Goal: Task Accomplishment & Management: Use online tool/utility

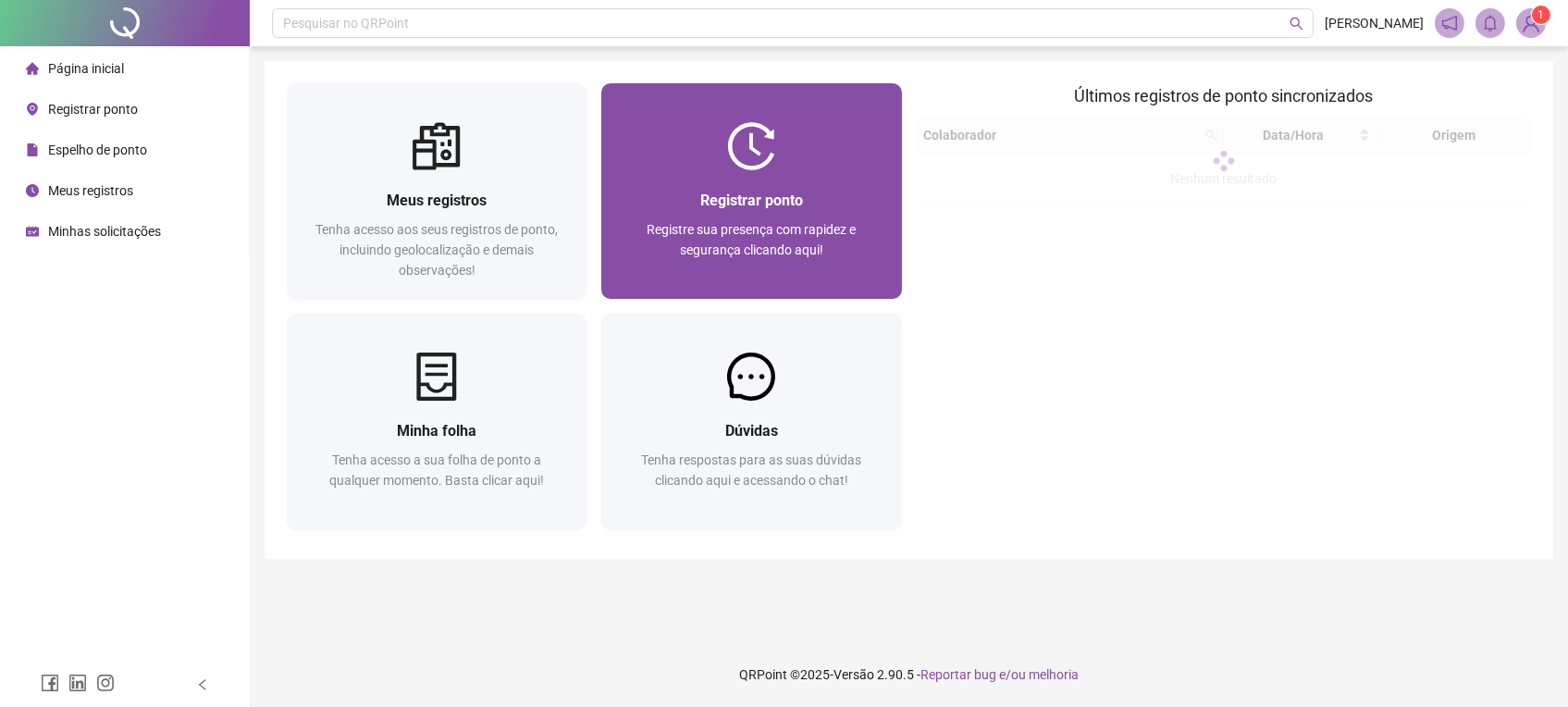
click at [764, 185] on div "Registrar ponto Registre sua presença com rapidez e segurança clicando aqui!" at bounding box center [751, 234] width 300 height 128
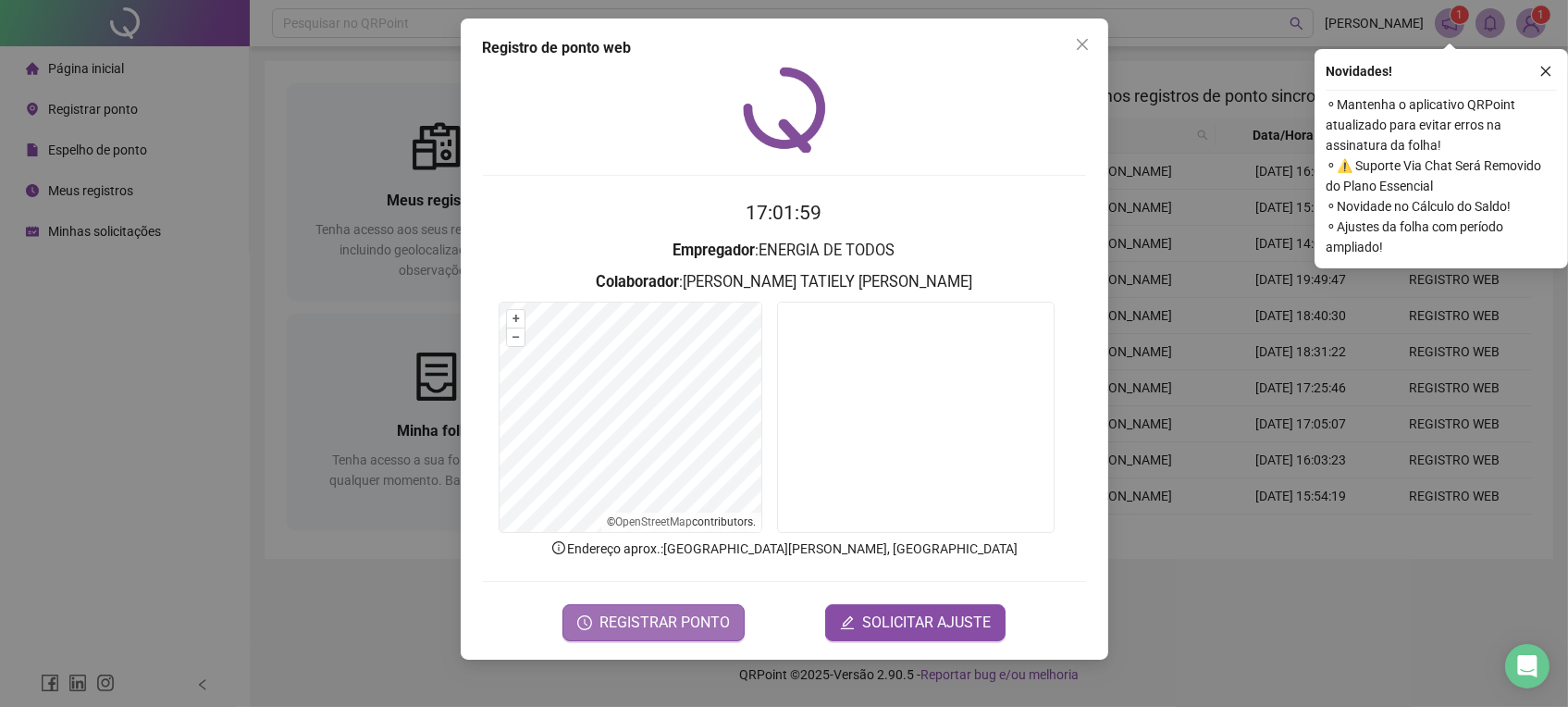
click at [661, 609] on button "REGISTRAR PONTO" at bounding box center [654, 623] width 183 height 37
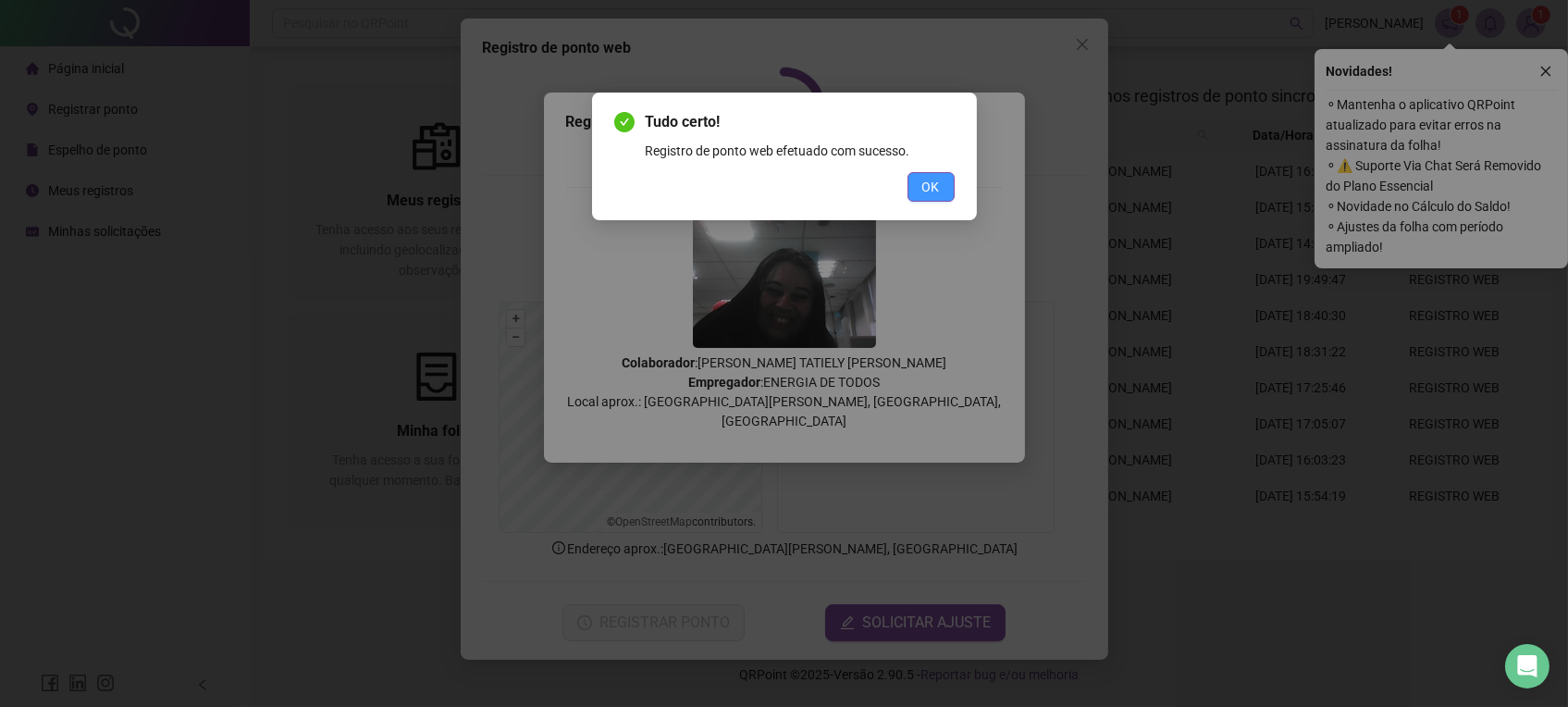
click at [933, 180] on span "OK" at bounding box center [932, 186] width 17 height 20
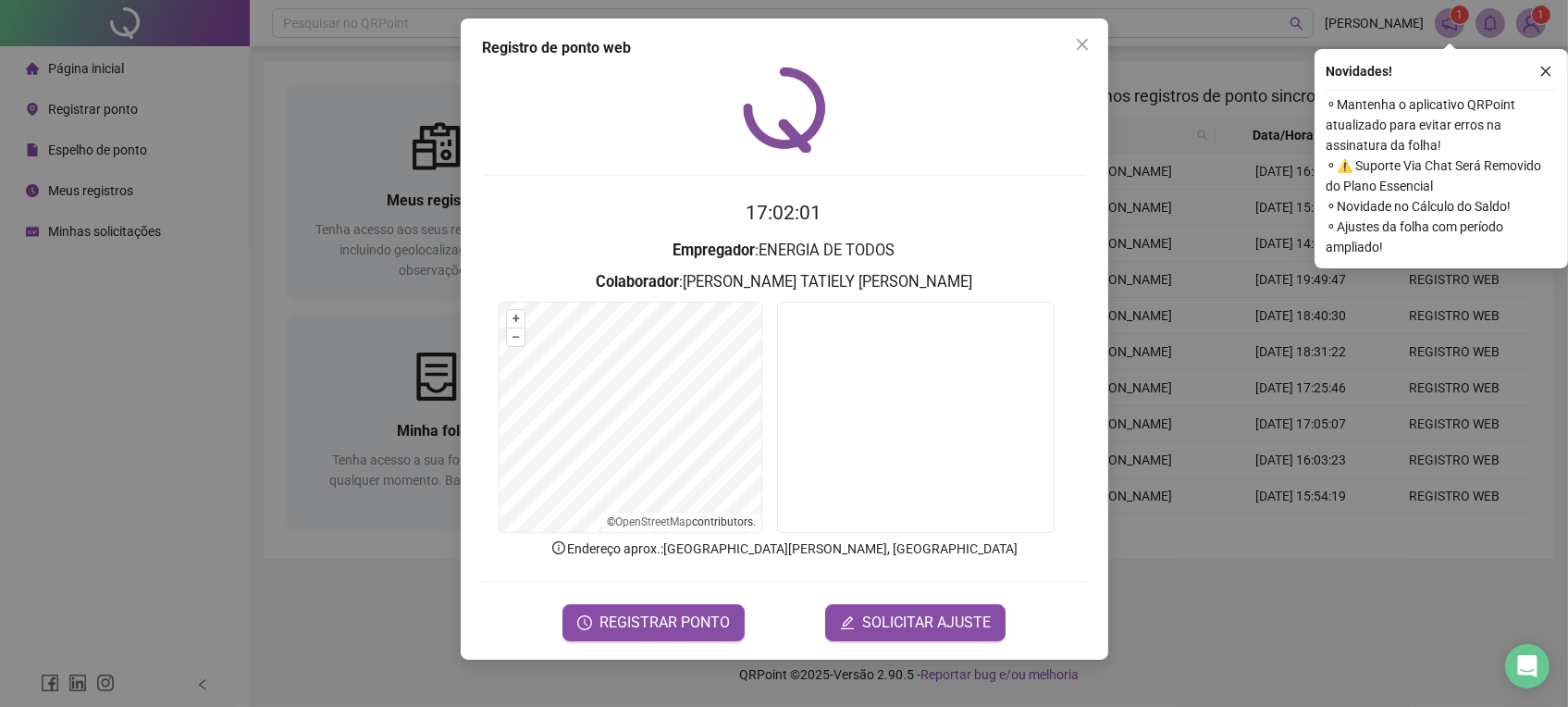
drag, startPoint x: 1095, startPoint y: 46, endPoint x: 942, endPoint y: 0, distance: 159.8
click at [1094, 45] on span "Close" at bounding box center [1082, 44] width 29 height 15
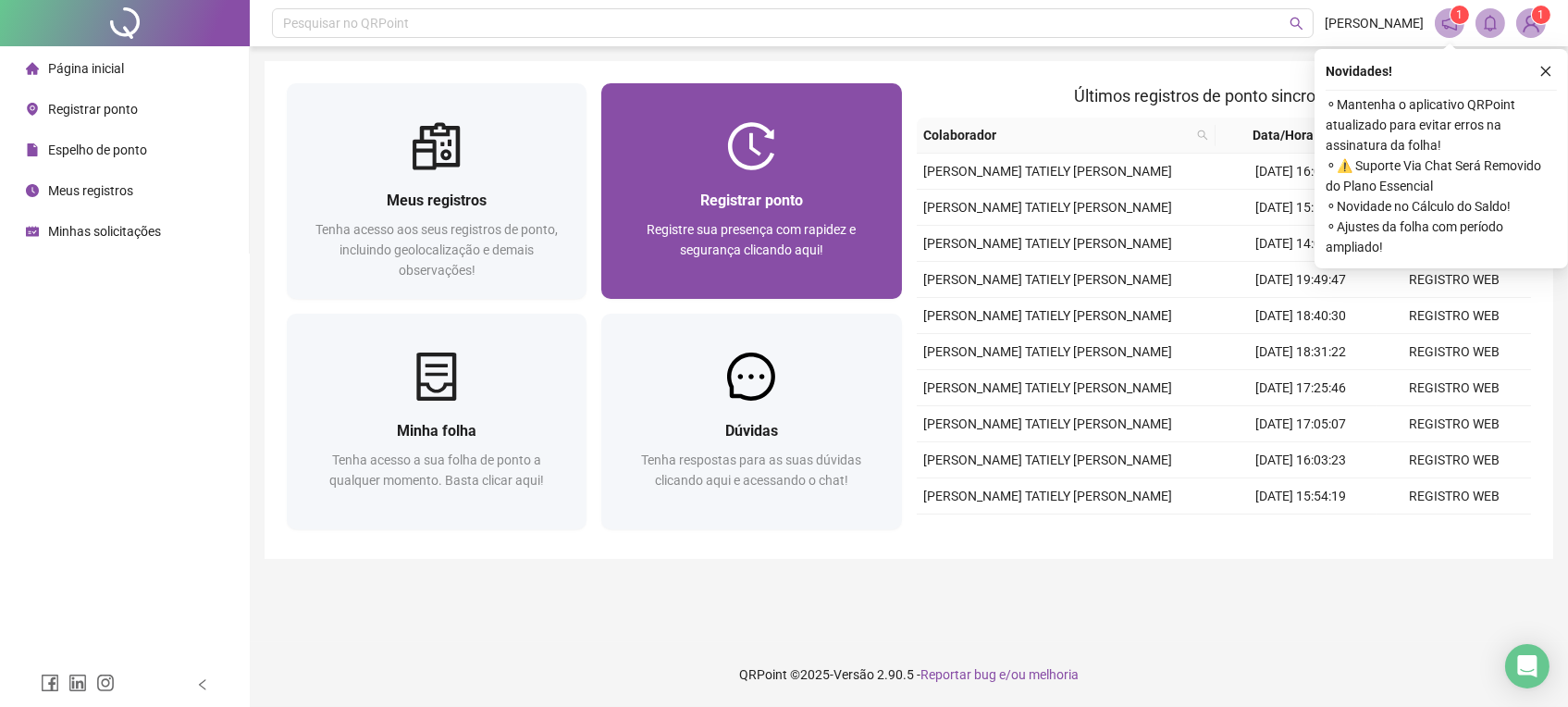
click at [835, 209] on div "Registrar ponto" at bounding box center [751, 200] width 256 height 23
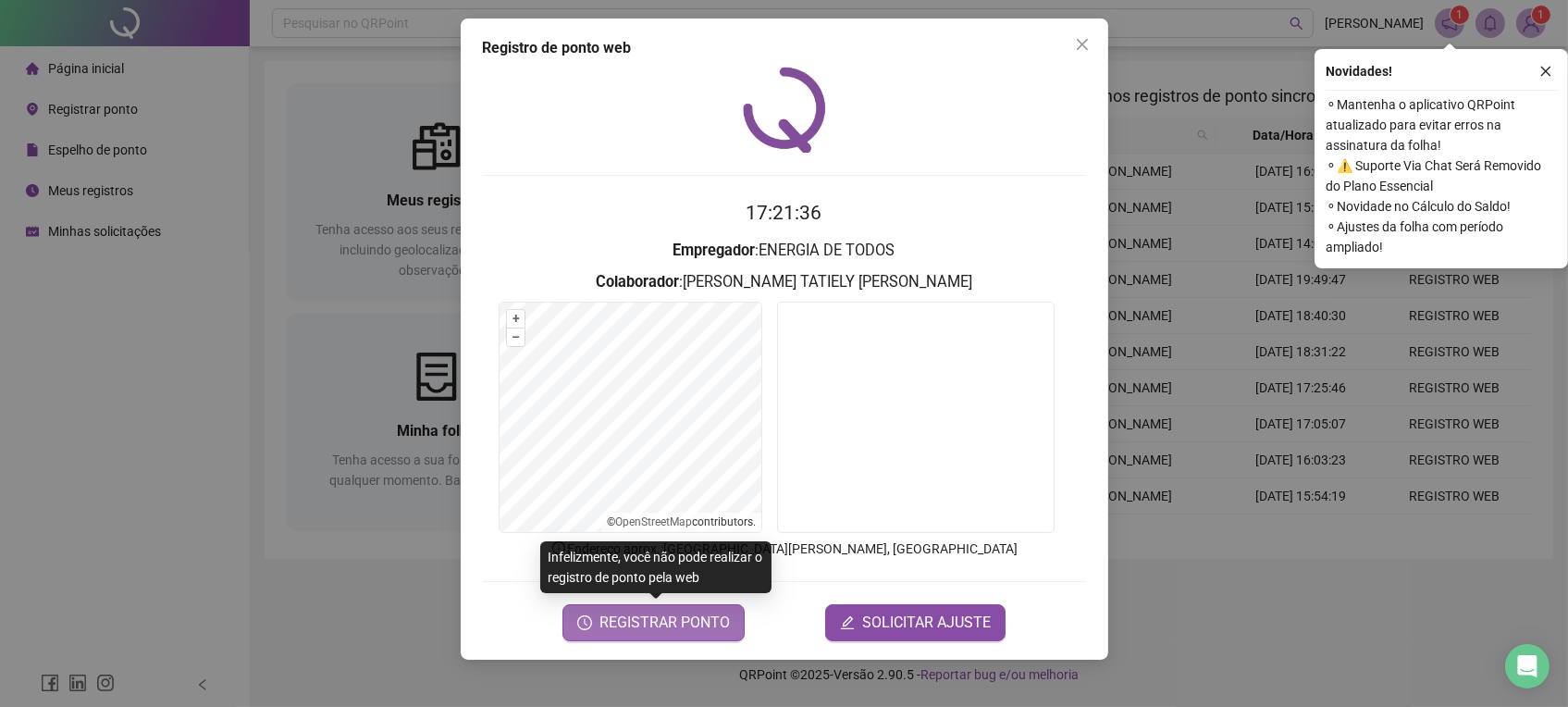
click at [593, 627] on icon "clock-circle" at bounding box center [584, 622] width 15 height 15
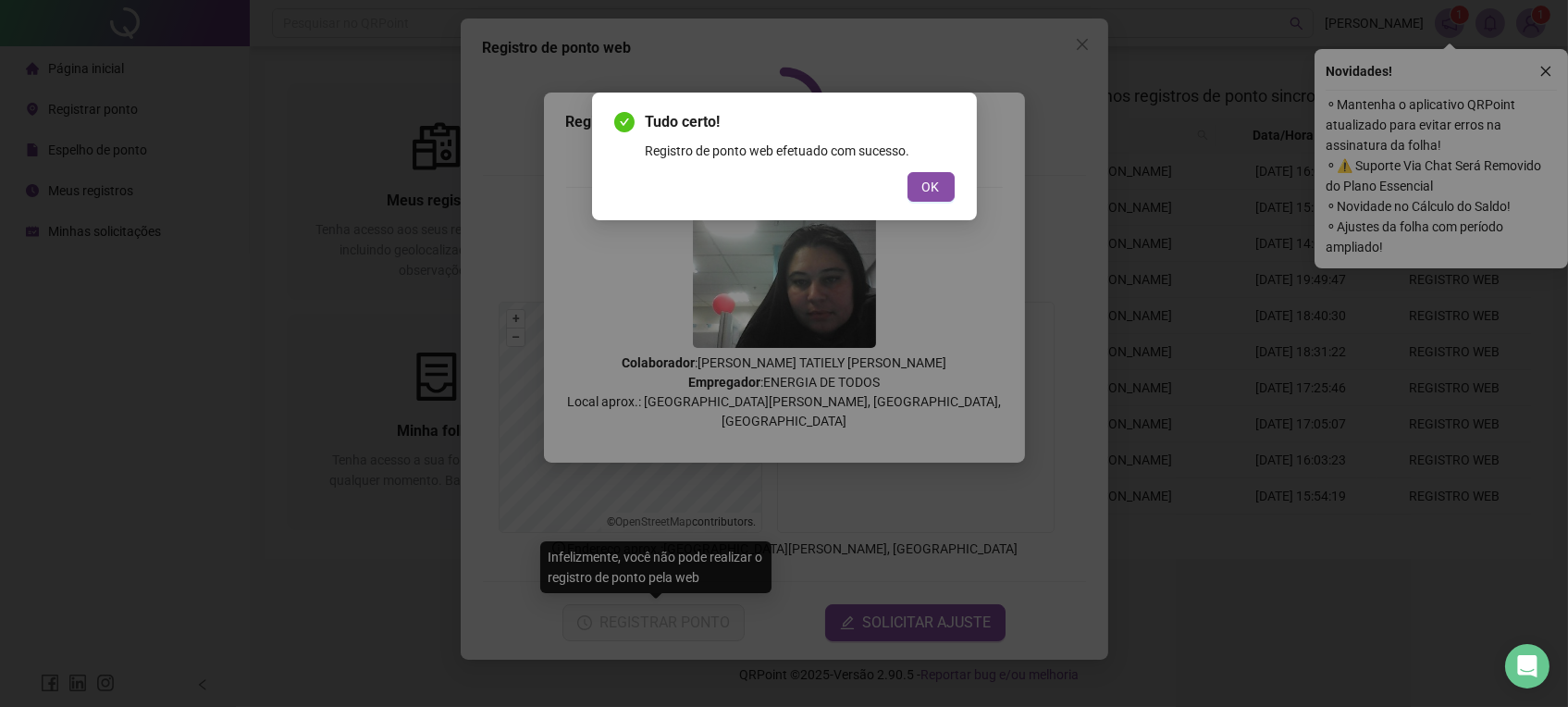
drag, startPoint x: 938, startPoint y: 197, endPoint x: 964, endPoint y: 177, distance: 32.8
click at [939, 197] on button "OK" at bounding box center [931, 186] width 48 height 29
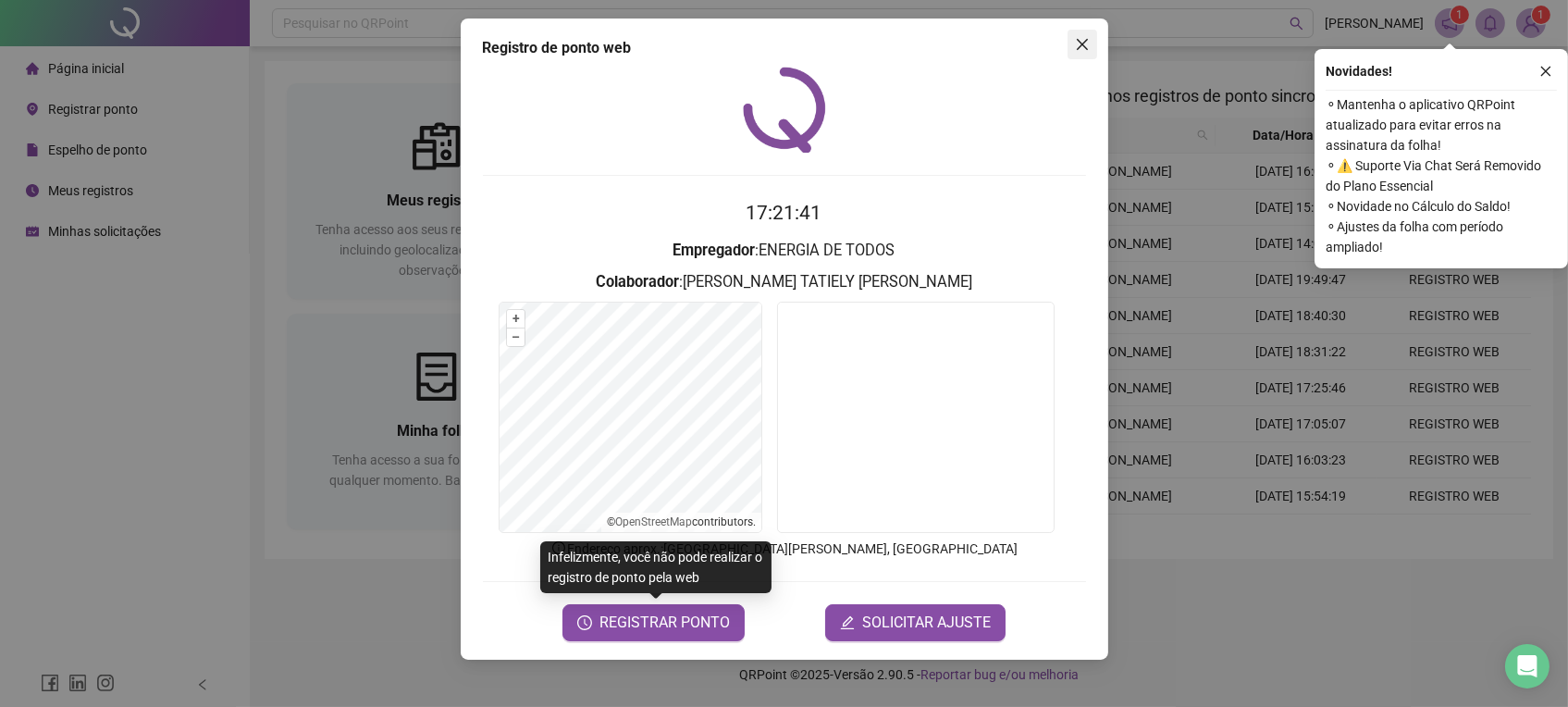
click at [1087, 39] on icon "close" at bounding box center [1081, 44] width 11 height 11
